Goal: Task Accomplishment & Management: Complete application form

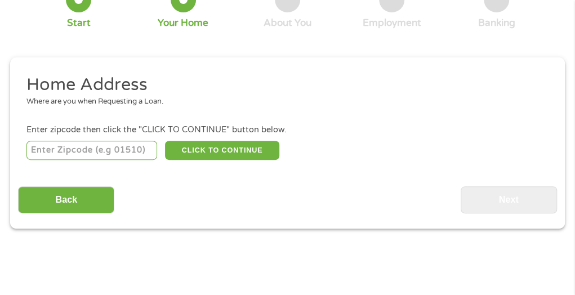
scroll to position [102, 0]
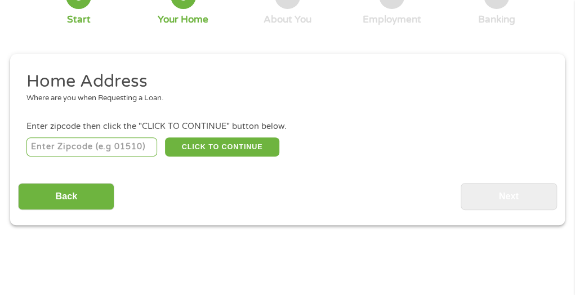
click at [99, 147] on input "number" at bounding box center [91, 146] width 131 height 19
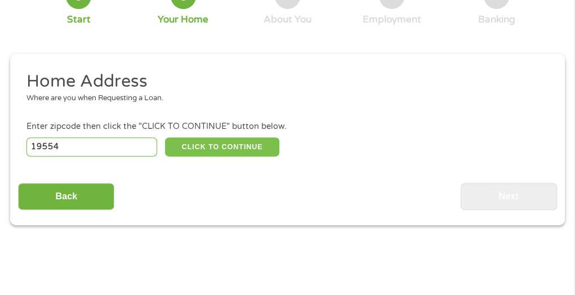
type input "19554"
click at [221, 149] on button "CLICK TO CONTINUE" at bounding box center [222, 146] width 114 height 19
type input "19554"
type input "[GEOGRAPHIC_DATA]"
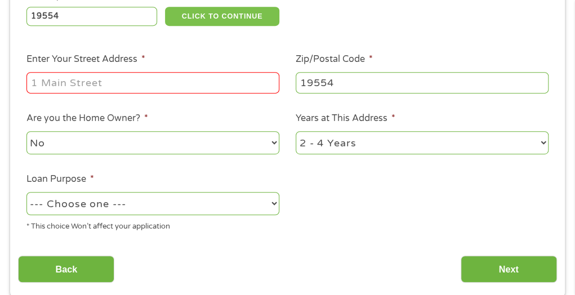
scroll to position [234, 0]
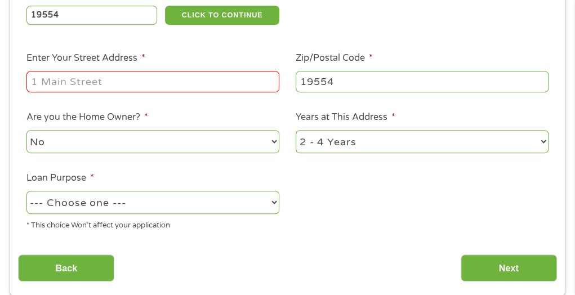
click at [160, 84] on input "Enter Your Street Address *" at bounding box center [152, 81] width 253 height 21
type input "5661 Old US"
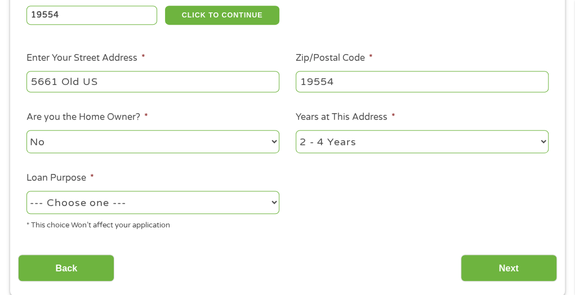
click at [343, 144] on select "1 Year or less 1 - 2 Years 2 - 4 Years Over 4 Years" at bounding box center [422, 141] width 253 height 23
select select "60months"
click at [296, 131] on select "1 Year or less 1 - 2 Years 2 - 4 Years Over 4 Years" at bounding box center [422, 141] width 253 height 23
click at [252, 209] on select "--- Choose one --- Pay Bills Debt Consolidation Home Improvement Major Purchase…" at bounding box center [152, 202] width 253 height 23
select select "homeimprovement"
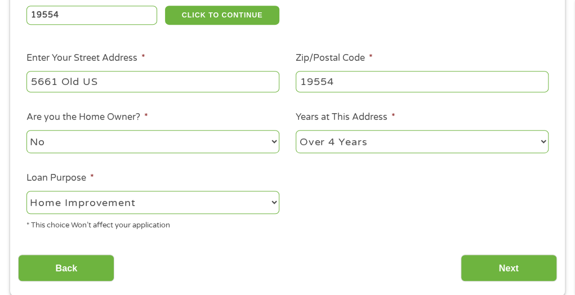
click at [26, 191] on select "--- Choose one --- Pay Bills Debt Consolidation Home Improvement Major Purchase…" at bounding box center [152, 202] width 253 height 23
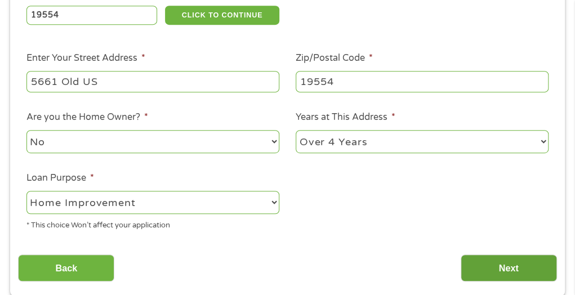
click at [499, 276] on input "Next" at bounding box center [508, 268] width 96 height 28
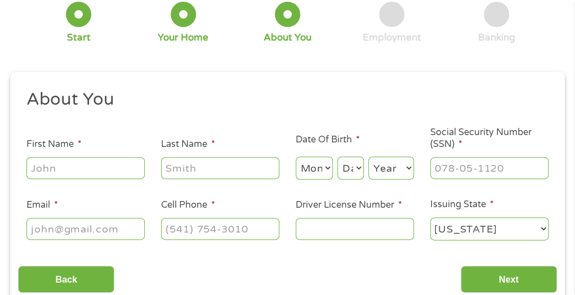
scroll to position [87, 0]
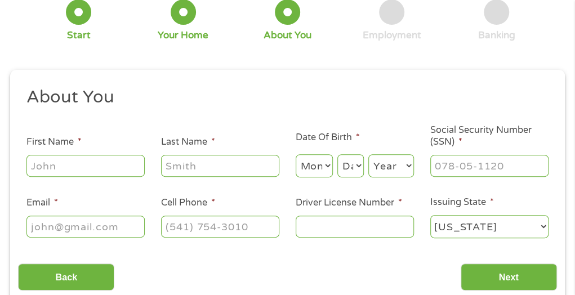
click at [61, 160] on input "First Name *" at bounding box center [85, 165] width 118 height 21
type input "[PERSON_NAME]"
click at [323, 172] on select "Month 1 2 3 4 5 6 7 8 9 10 11 12" at bounding box center [314, 165] width 37 height 23
select select "8"
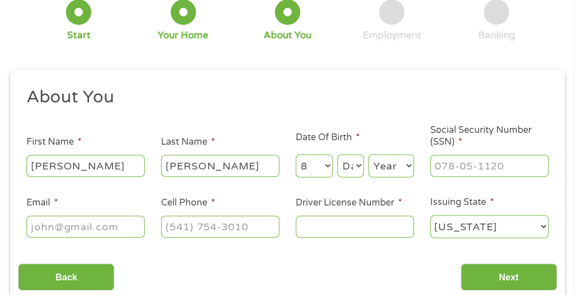
click at [296, 155] on select "Month 1 2 3 4 5 6 7 8 9 10 11 12" at bounding box center [314, 165] width 37 height 23
click at [356, 166] on select "Day 1 2 3 4 5 6 7 8 9 10 11 12 13 14 15 16 17 18 19 20 21 22 23 24 25 26 27 28 …" at bounding box center [350, 165] width 26 height 23
select select "30"
click at [337, 155] on select "Day 1 2 3 4 5 6 7 8 9 10 11 12 13 14 15 16 17 18 19 20 21 22 23 24 25 26 27 28 …" at bounding box center [350, 165] width 26 height 23
click at [399, 165] on select "Year [DATE] 2006 2005 2004 2003 2002 2001 2000 1999 1998 1997 1996 1995 1994 19…" at bounding box center [391, 165] width 46 height 23
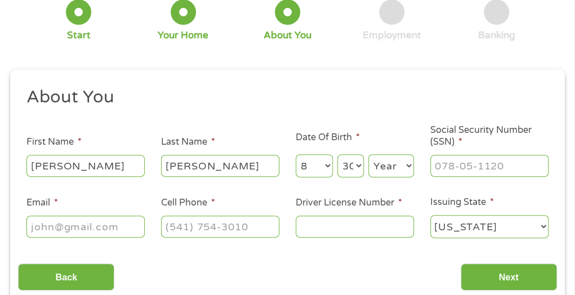
select select "1957"
click at [368, 155] on select "Year [DATE] 2006 2005 2004 2003 2002 2001 2000 1999 1998 1997 1996 1995 1994 19…" at bounding box center [391, 165] width 46 height 23
click at [471, 170] on input "Social Security Number (SSN) *" at bounding box center [489, 165] width 118 height 21
type input "208-50-6253"
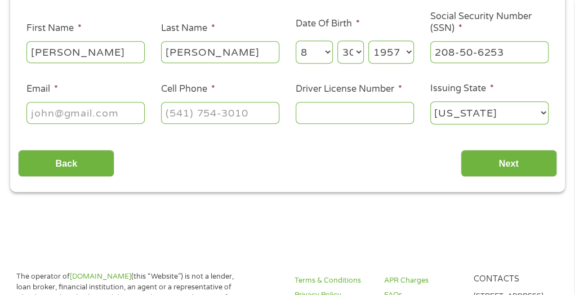
scroll to position [200, 0]
click at [101, 116] on input "Email *" at bounding box center [85, 112] width 118 height 21
type input "[EMAIL_ADDRESS][DOMAIN_NAME]"
click at [214, 110] on input "Cell Phone *" at bounding box center [220, 112] width 118 height 21
type input "(___) ___-____"
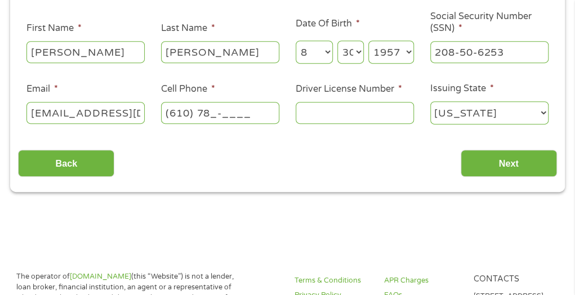
type input "(610) 780-____"
type input "[PHONE_NUMBER]"
click at [362, 111] on input "Driver License Number *" at bounding box center [355, 112] width 118 height 21
type input "17137554"
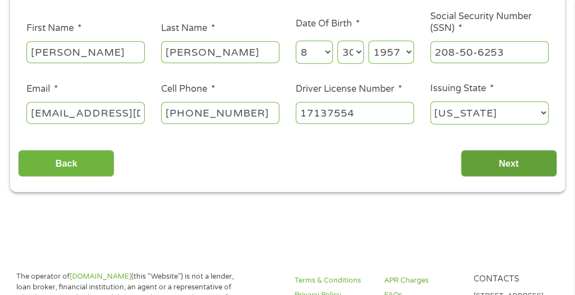
click at [526, 164] on input "Next" at bounding box center [508, 164] width 96 height 28
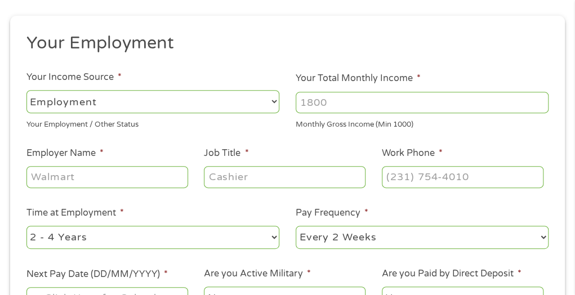
scroll to position [144, 0]
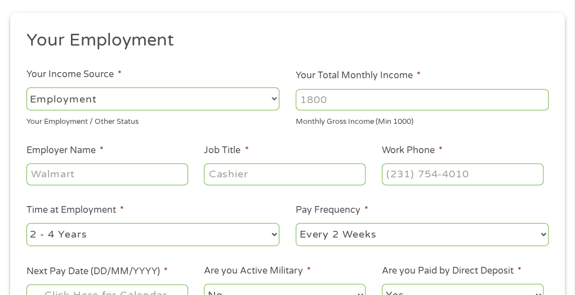
click at [178, 139] on ul "Your Employment Your Income Source * --- Choose one --- Employment [DEMOGRAPHIC…" at bounding box center [287, 173] width 538 height 288
click at [371, 97] on input "Your Total Monthly Income *" at bounding box center [422, 99] width 253 height 21
type input "3600"
click at [124, 176] on input "Employer Name *" at bounding box center [107, 173] width 162 height 21
type input "L"
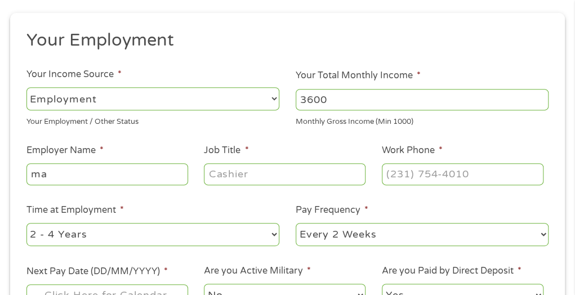
type input "m"
type input "[PERSON_NAME] LLC"
click at [335, 176] on input "Job Title *" at bounding box center [285, 173] width 162 height 21
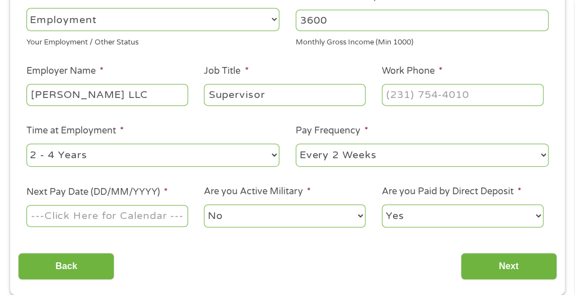
scroll to position [225, 0]
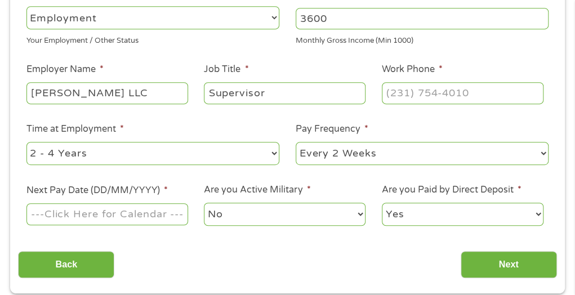
type input "Supervisor"
click at [450, 92] on input "Work Phone *" at bounding box center [463, 92] width 162 height 21
type input "(___) ___-____"
type input "[PHONE_NUMBER]"
click at [253, 148] on select "--- Choose one --- 1 Year or less 1 - 2 Years 2 - 4 Years Over 4 Years" at bounding box center [152, 153] width 253 height 23
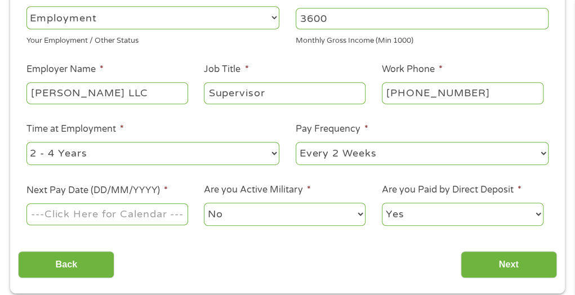
select select "60months"
click at [26, 142] on select "--- Choose one --- 1 Year or less 1 - 2 Years 2 - 4 Years Over 4 Years" at bounding box center [152, 153] width 253 height 23
click at [369, 159] on select "--- Choose one --- Every 2 Weeks Every Week Monthly Semi-Monthly" at bounding box center [422, 153] width 253 height 23
click at [296, 142] on select "--- Choose one --- Every 2 Weeks Every Week Monthly Semi-Monthly" at bounding box center [422, 153] width 253 height 23
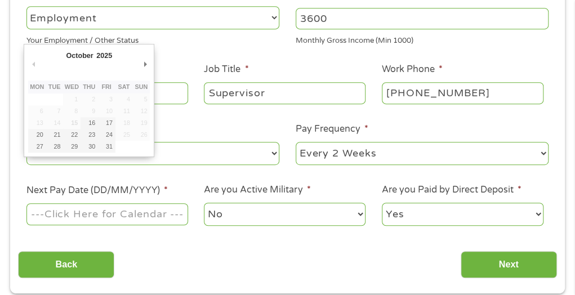
click at [126, 217] on input "Next Pay Date (DD/MM/YYYY) *" at bounding box center [107, 213] width 162 height 21
type input "[DATE]"
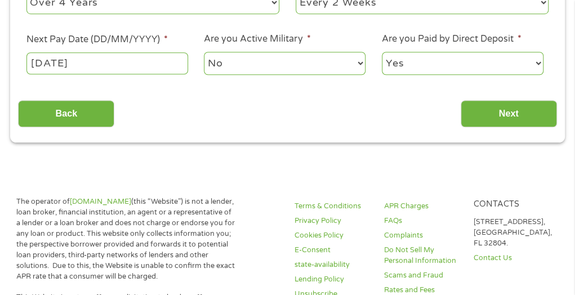
scroll to position [376, 0]
click at [508, 109] on input "Next" at bounding box center [508, 114] width 96 height 28
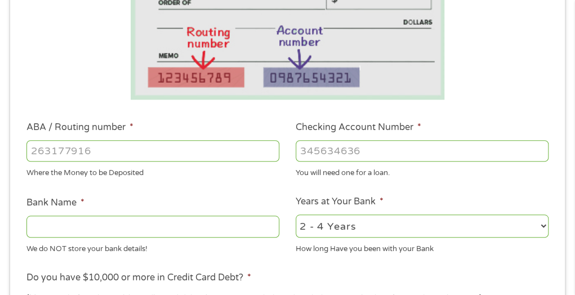
scroll to position [280, 0]
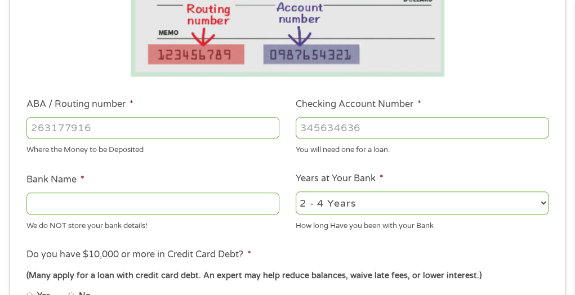
click at [157, 134] on input "ABA / Routing number *" at bounding box center [152, 127] width 253 height 21
type input "031101279"
type input "THE BANCORP BANK"
type input "031101279"
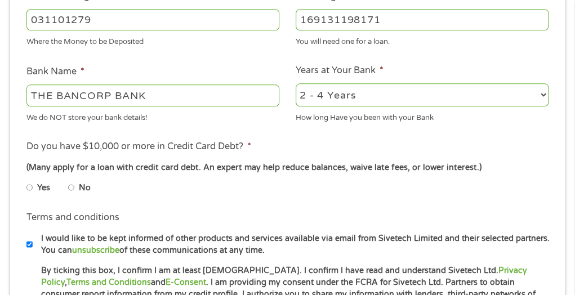
scroll to position [392, 0]
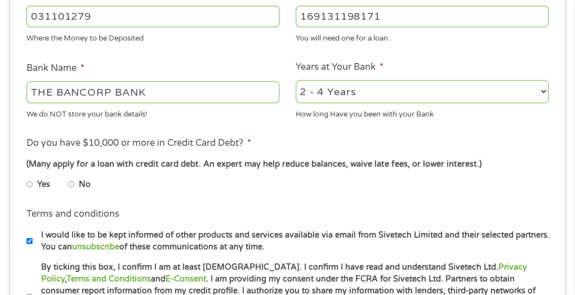
type input "169131198171"
click at [459, 96] on select "2 - 4 Years 6 - 12 Months 1 - 2 Years Over 4 Years" at bounding box center [422, 91] width 253 height 23
select select "60months"
click at [296, 80] on select "2 - 4 Years 6 - 12 Months 1 - 2 Years Over 4 Years" at bounding box center [422, 91] width 253 height 23
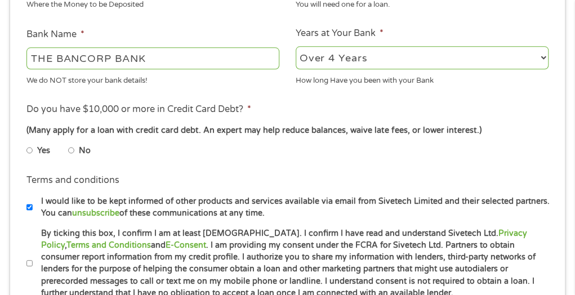
scroll to position [427, 0]
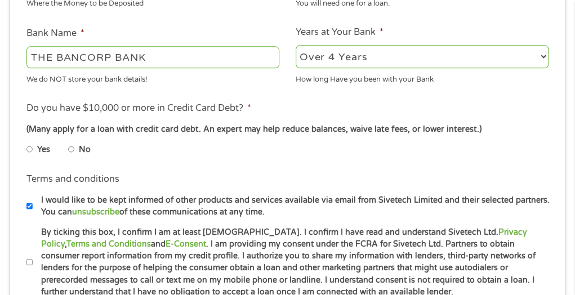
click at [88, 152] on label "No" at bounding box center [85, 150] width 12 height 12
click at [75, 152] on input "No" at bounding box center [71, 149] width 7 height 18
radio input "true"
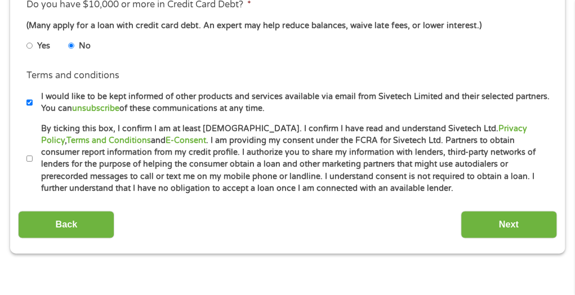
scroll to position [534, 0]
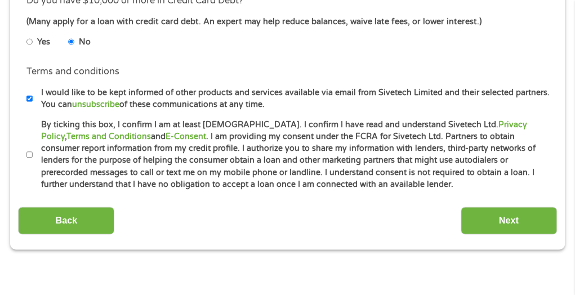
click at [29, 156] on input "By ticking this box, I confirm I am at least [DEMOGRAPHIC_DATA]. I confirm I ha…" at bounding box center [29, 155] width 7 height 18
checkbox input "true"
click at [29, 97] on input "I would like to be kept informed of other products and services available via e…" at bounding box center [29, 98] width 7 height 18
checkbox input "false"
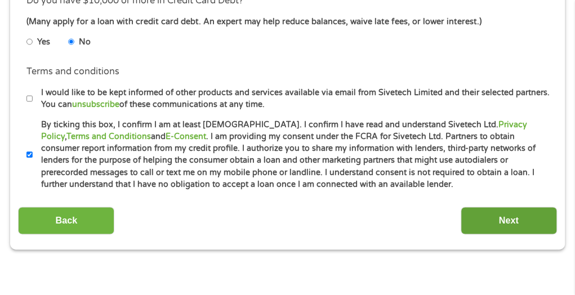
click at [520, 222] on input "Next" at bounding box center [508, 221] width 96 height 28
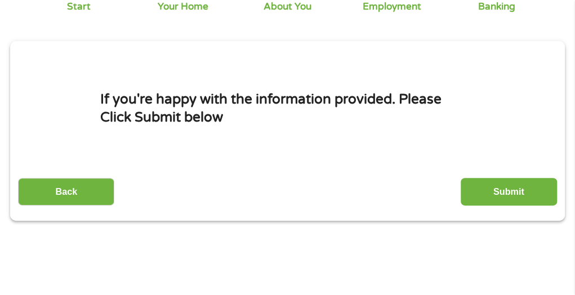
scroll to position [117, 0]
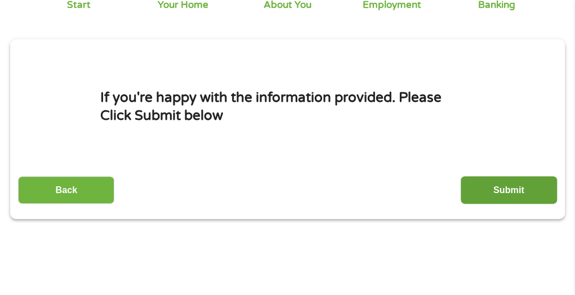
click at [511, 193] on input "Submit" at bounding box center [508, 190] width 96 height 28
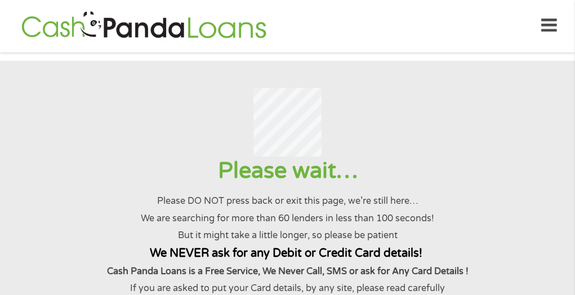
scroll to position [0, 0]
